Goal: Task Accomplishment & Management: Complete application form

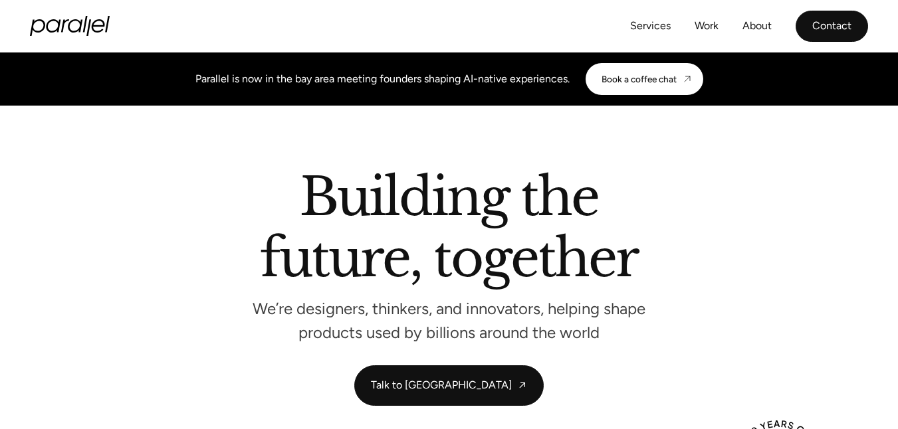
click at [820, 19] on link "Contact" at bounding box center [831, 26] width 72 height 31
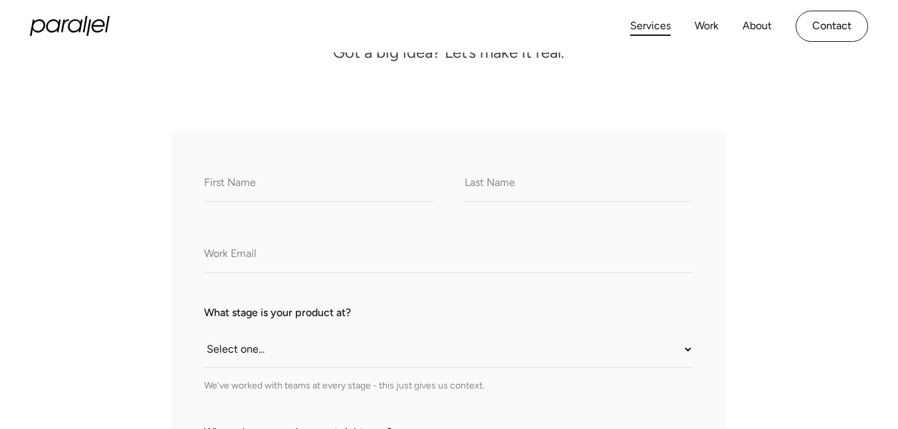
type input "[PERSON_NAME]"
type input "[PERSON_NAME][EMAIL_ADDRESS][DOMAIN_NAME]"
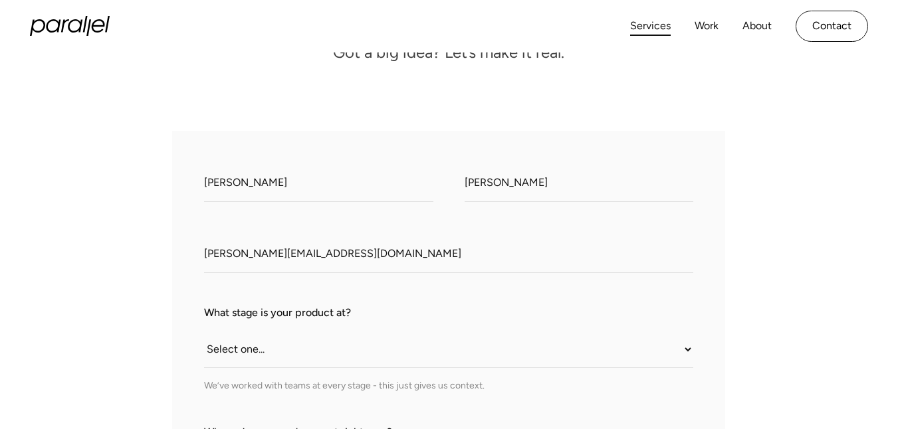
checkbox input "true"
type textarea "Hi, Are you interested in the ABC link exchange? Please share your sites. Best,…"
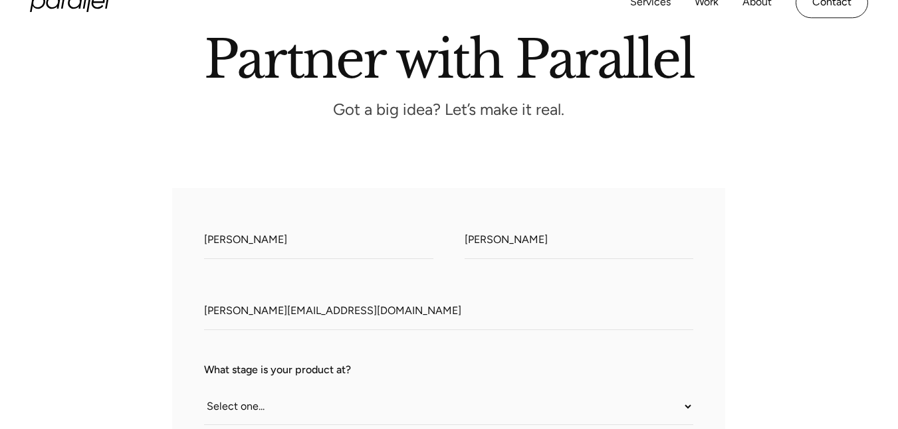
scroll to position [76, 0]
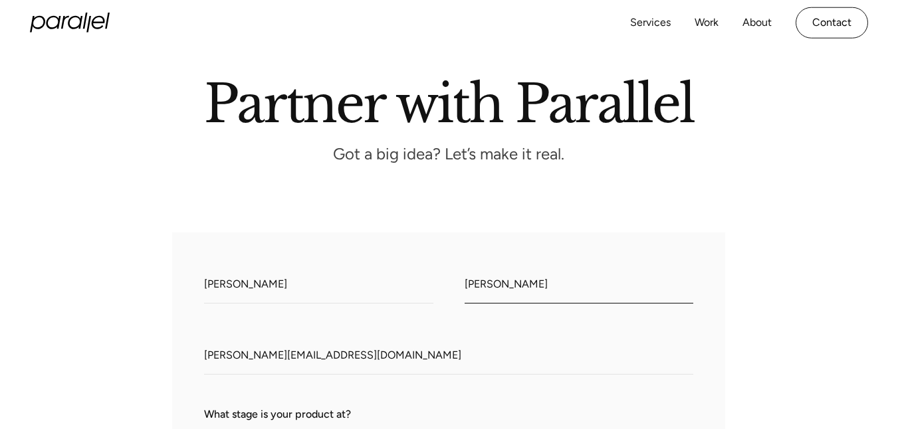
click at [512, 292] on input "[PERSON_NAME]" at bounding box center [578, 285] width 229 height 37
click at [478, 296] on input "[PERSON_NAME]" at bounding box center [578, 285] width 229 height 37
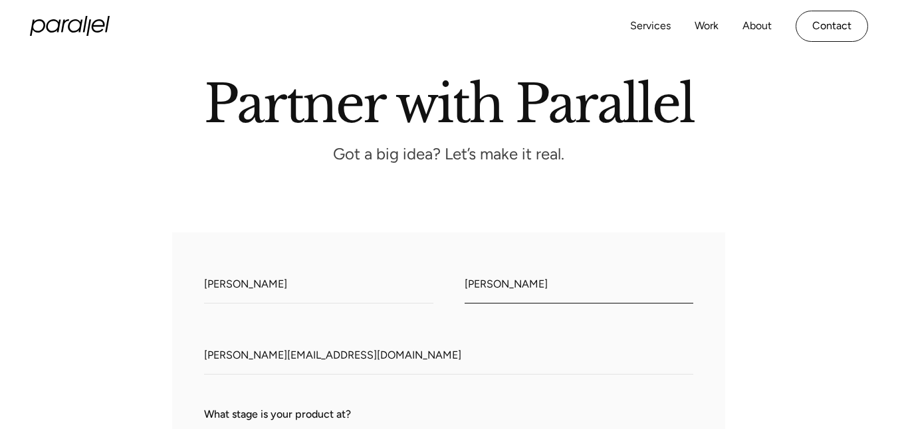
click at [475, 287] on input "[PERSON_NAME]" at bounding box center [578, 285] width 229 height 37
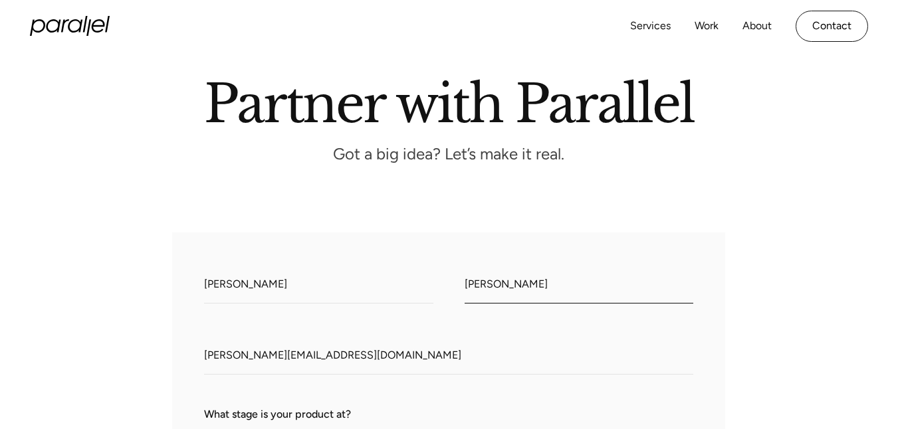
click at [475, 287] on input "[PERSON_NAME]" at bounding box center [578, 285] width 229 height 37
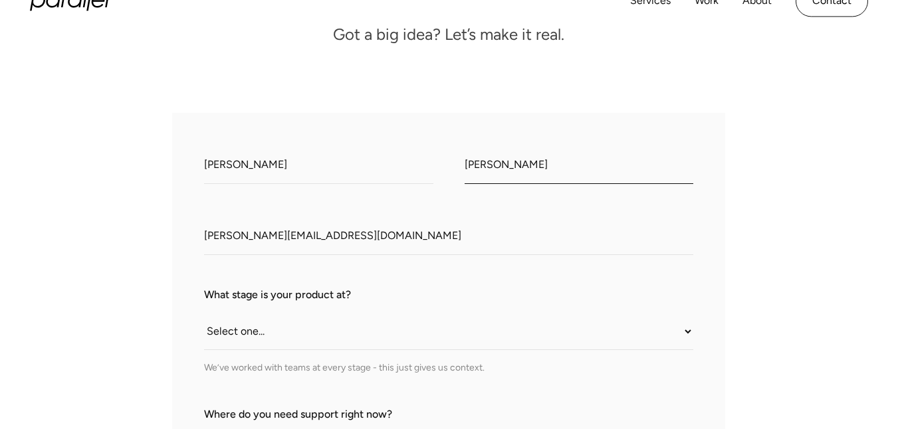
scroll to position [209, 0]
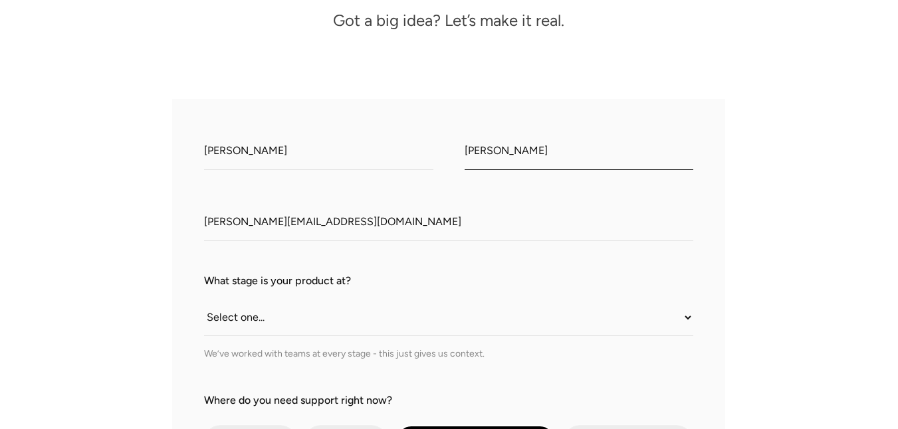
click at [494, 153] on input "[PERSON_NAME]" at bounding box center [578, 152] width 229 height 37
type input "C"
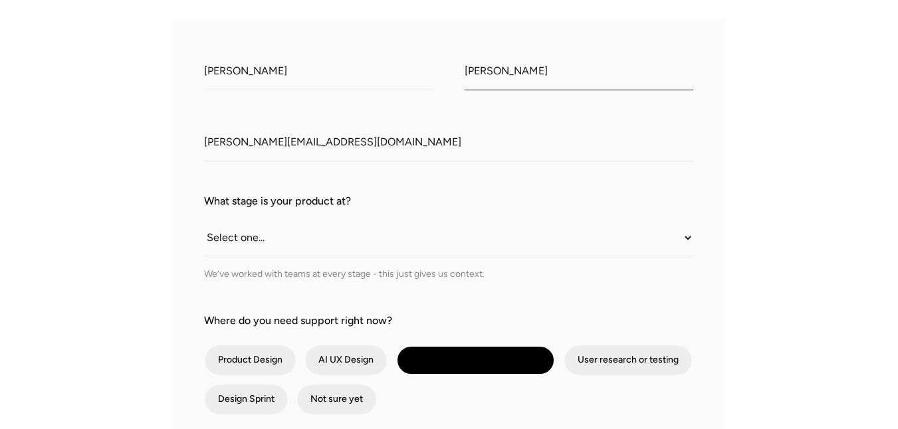
scroll to position [375, 0]
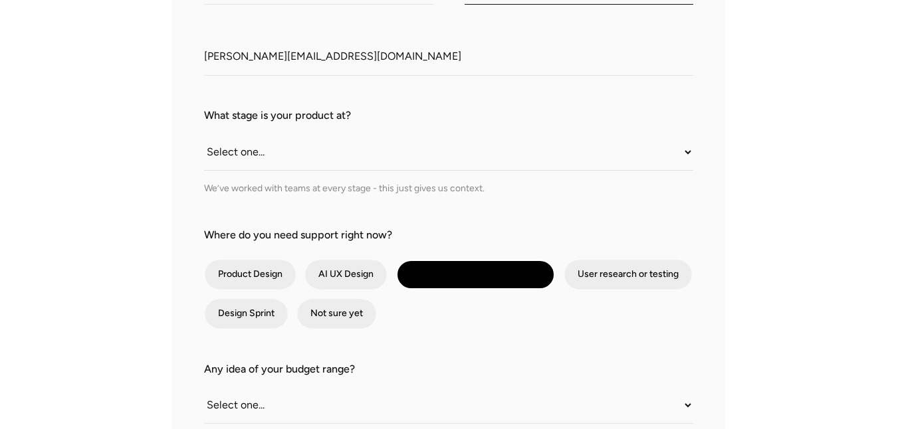
type input "[PERSON_NAME]"
click at [281, 118] on label "What stage is your product at?" at bounding box center [448, 116] width 489 height 16
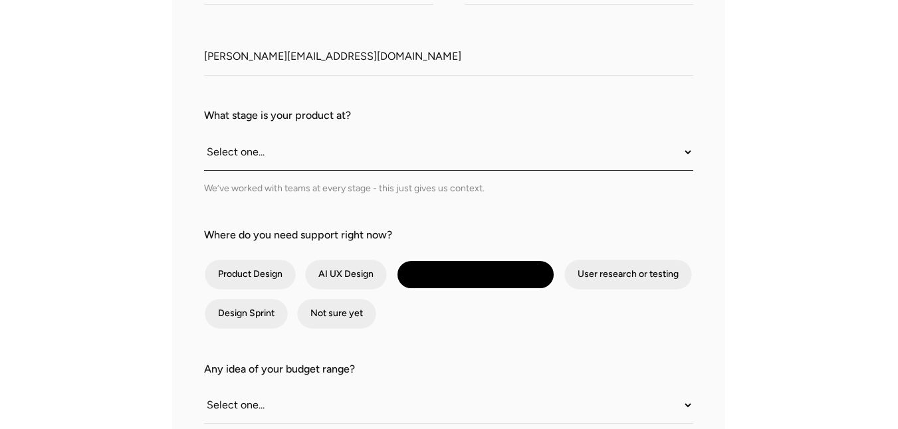
click at [281, 134] on select "Select one... Still an idea Building MVP Live with early users Scaling fast Som…" at bounding box center [448, 152] width 489 height 37
click at [269, 136] on select "Select one... Still an idea Building MVP Live with early users Scaling fast Som…" at bounding box center [448, 152] width 489 height 37
select select "Somewhere in between"
click at [204, 136] on select "Select one... Still an idea Building MVP Live with early users Scaling fast Som…" at bounding box center [448, 152] width 489 height 37
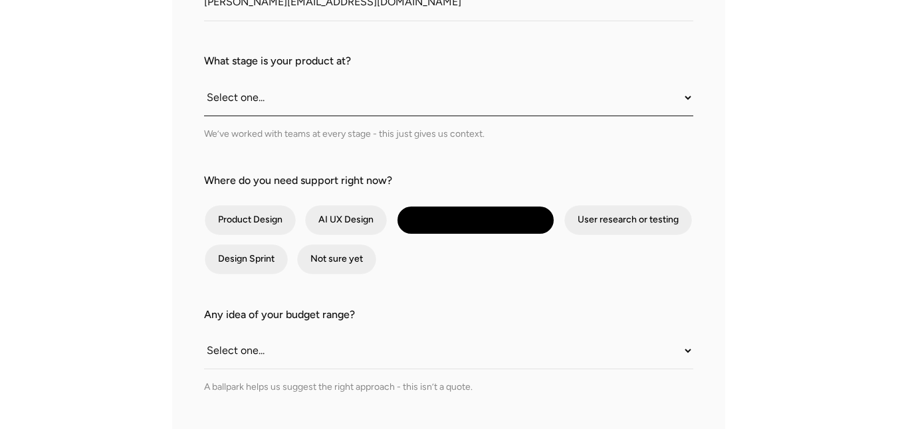
scroll to position [531, 0]
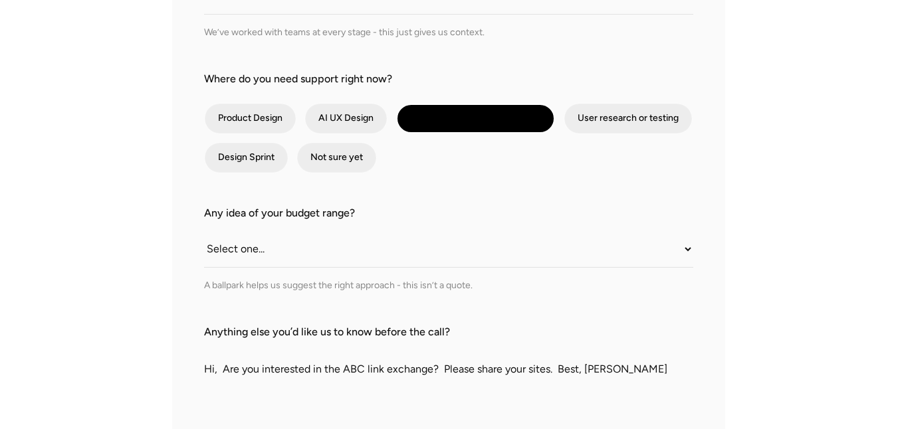
click at [351, 173] on div "Not sure yet" at bounding box center [336, 157] width 80 height 31
click at [347, 167] on div "contact-form" at bounding box center [336, 158] width 79 height 30
click at [319, 162] on input "Not sure yet" at bounding box center [314, 157] width 9 height 9
checkbox input "true"
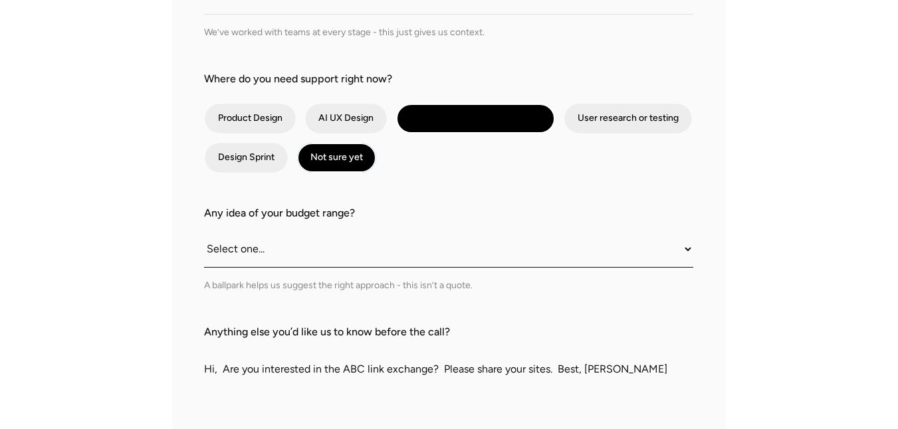
click at [273, 267] on select "Select one... Under $10K $10K–$25K $25K–$50K $50K+" at bounding box center [448, 249] width 489 height 37
select select "Under $10K"
click at [204, 233] on select "Select one... Under $10K $10K–$25K $25K–$50K $50K+" at bounding box center [448, 249] width 489 height 37
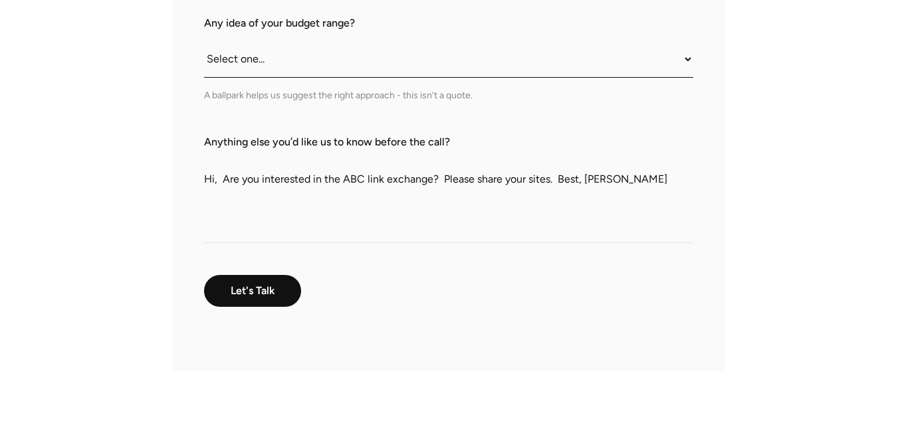
scroll to position [836, 0]
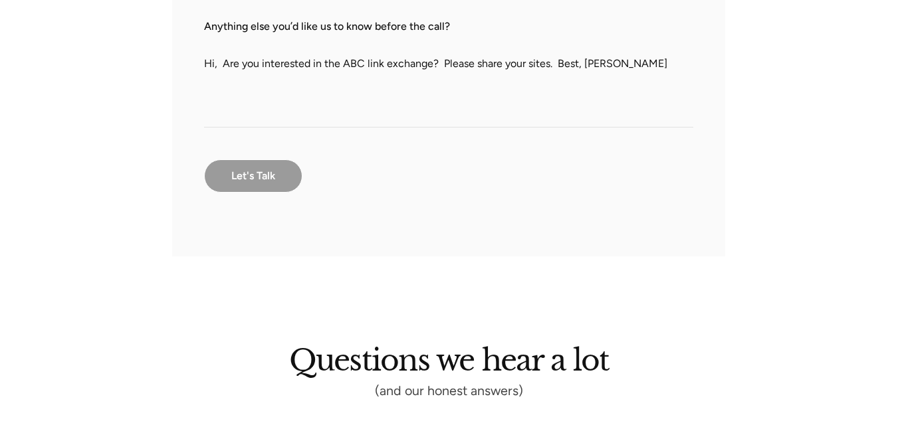
click at [264, 187] on input "Let's Talk" at bounding box center [253, 175] width 98 height 33
type input "Please wait..."
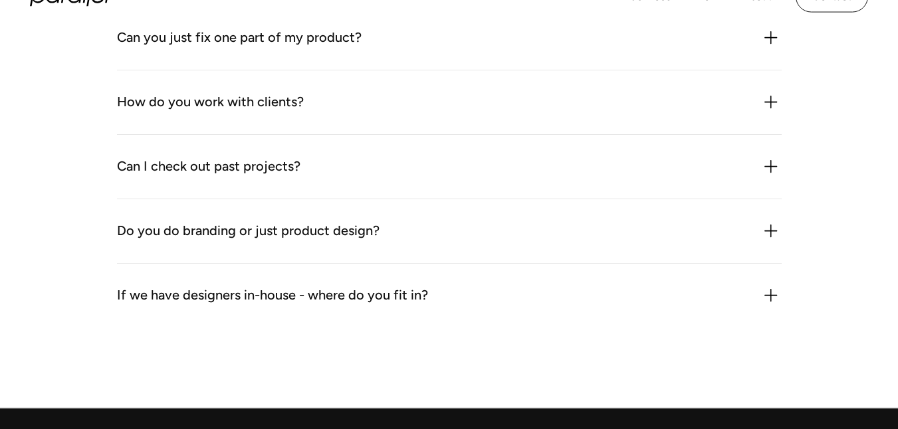
scroll to position [386, 0]
